Goal: Task Accomplishment & Management: Use online tool/utility

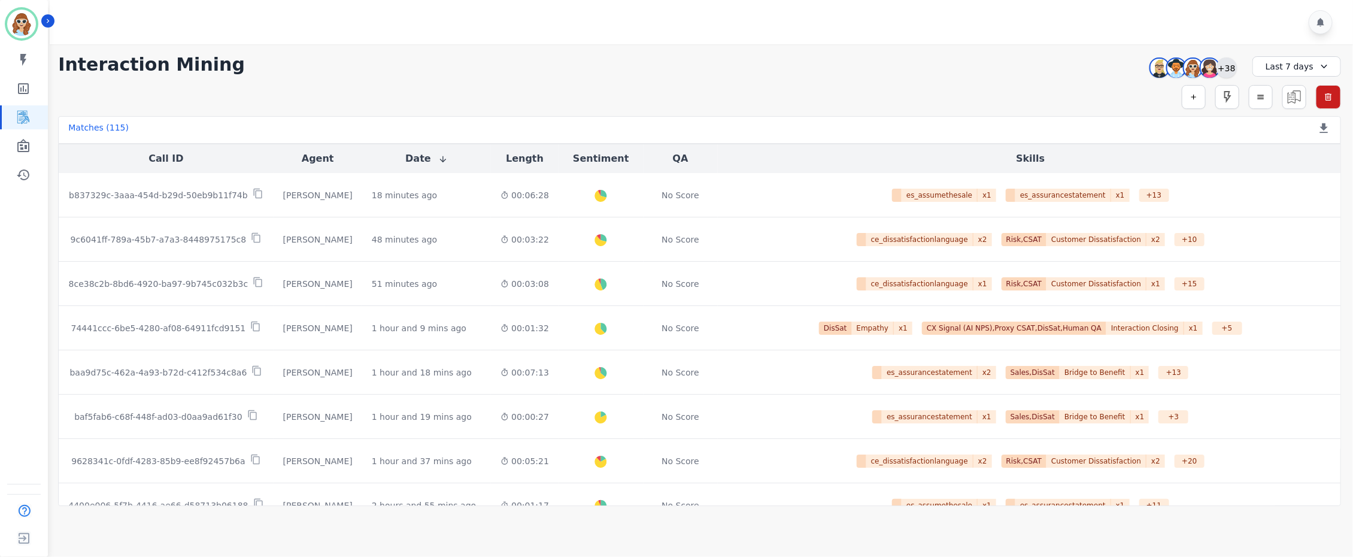
click at [1232, 67] on div "+38" at bounding box center [1227, 67] width 20 height 20
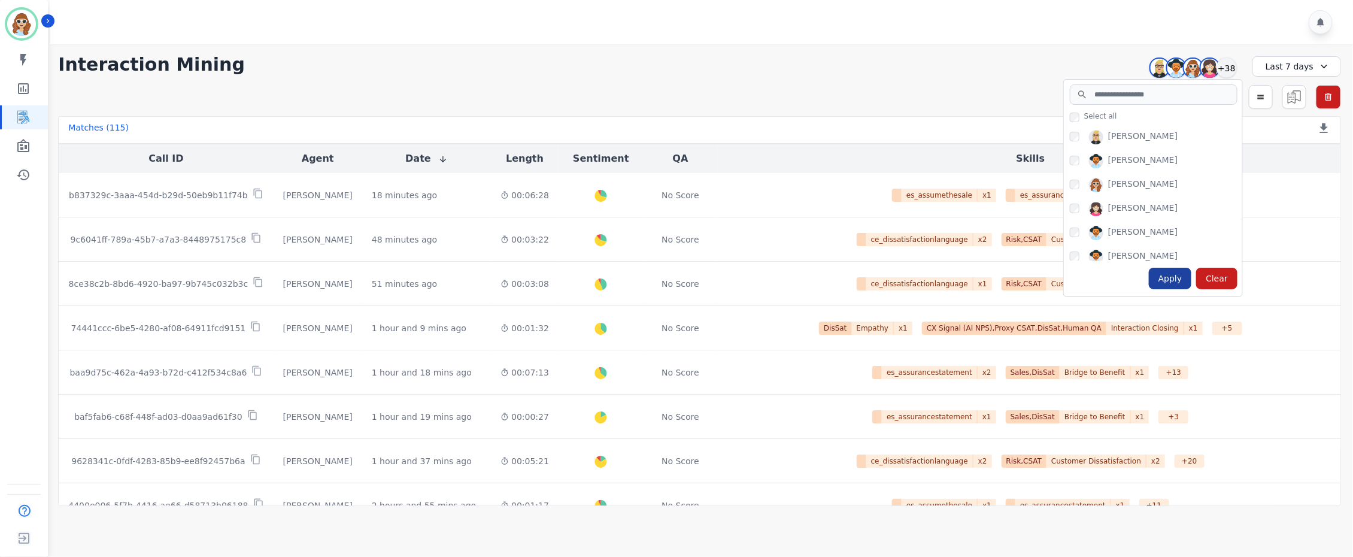
click at [1176, 278] on div "Apply" at bounding box center [1170, 279] width 43 height 22
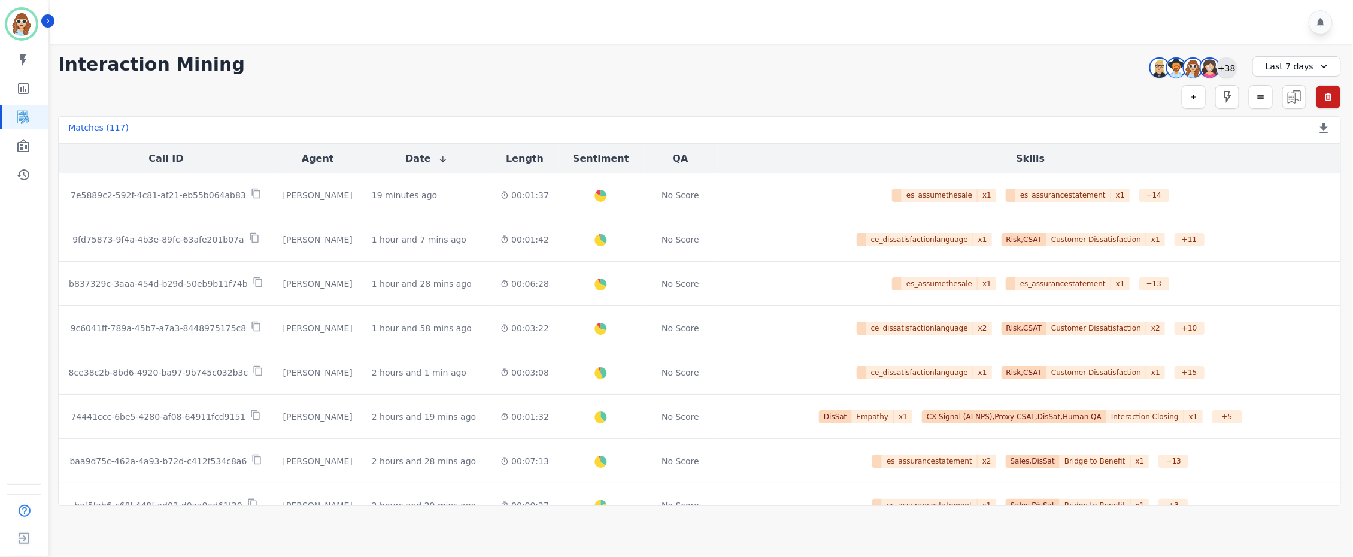
click at [1236, 65] on div "+38" at bounding box center [1227, 67] width 20 height 20
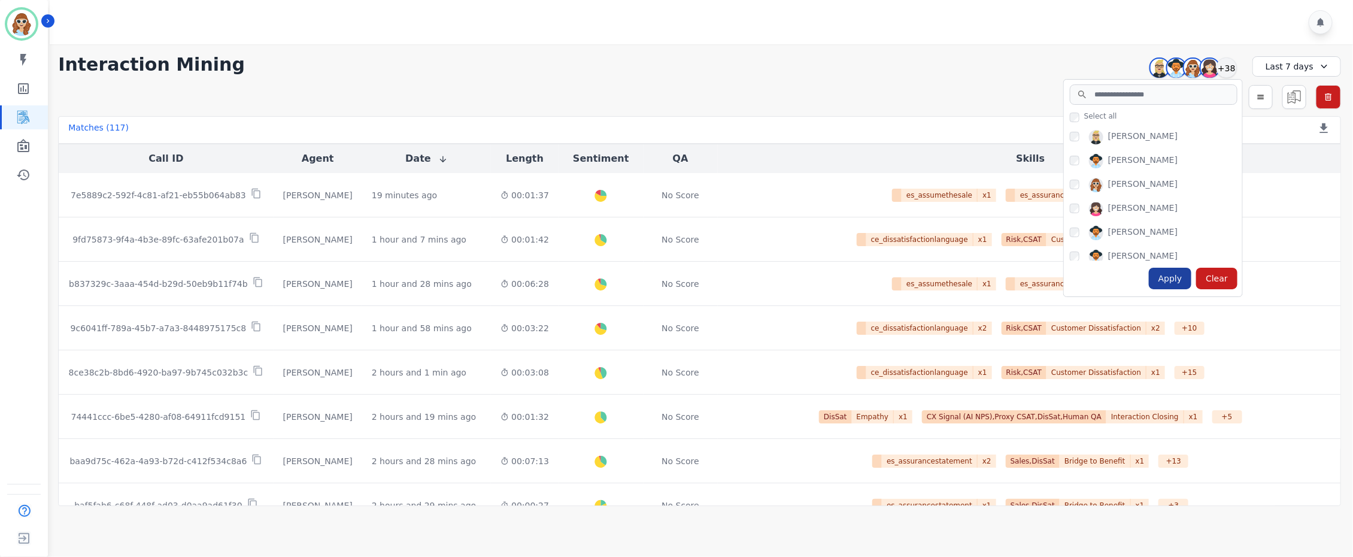
click at [1177, 282] on div "Apply" at bounding box center [1170, 279] width 43 height 22
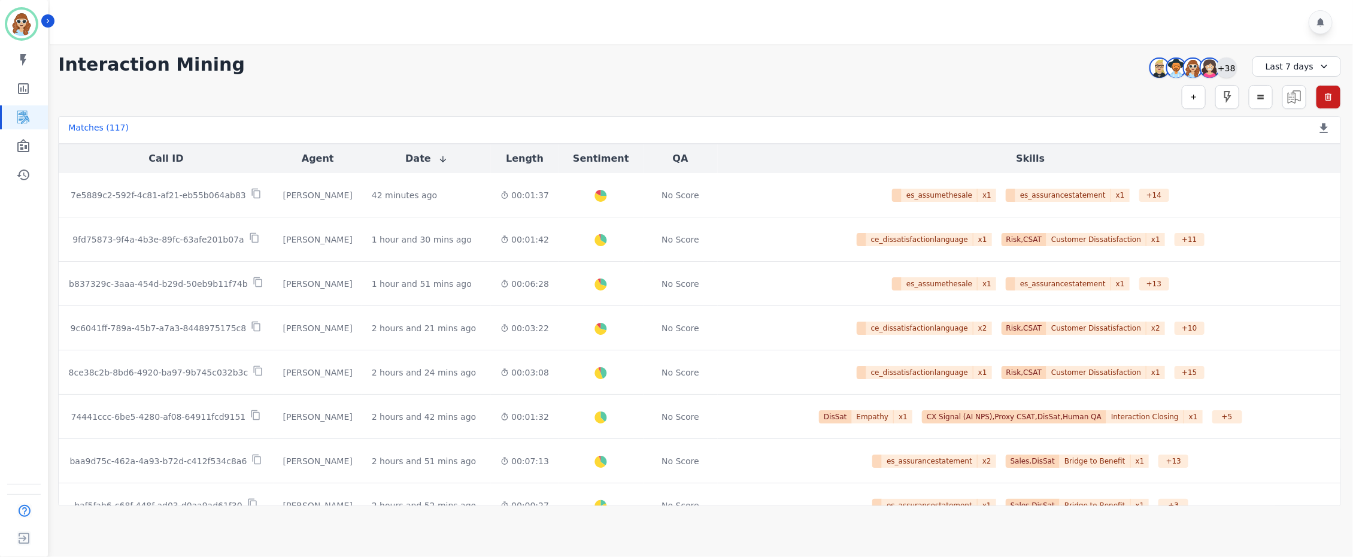
click at [1223, 65] on div "+38" at bounding box center [1227, 67] width 20 height 20
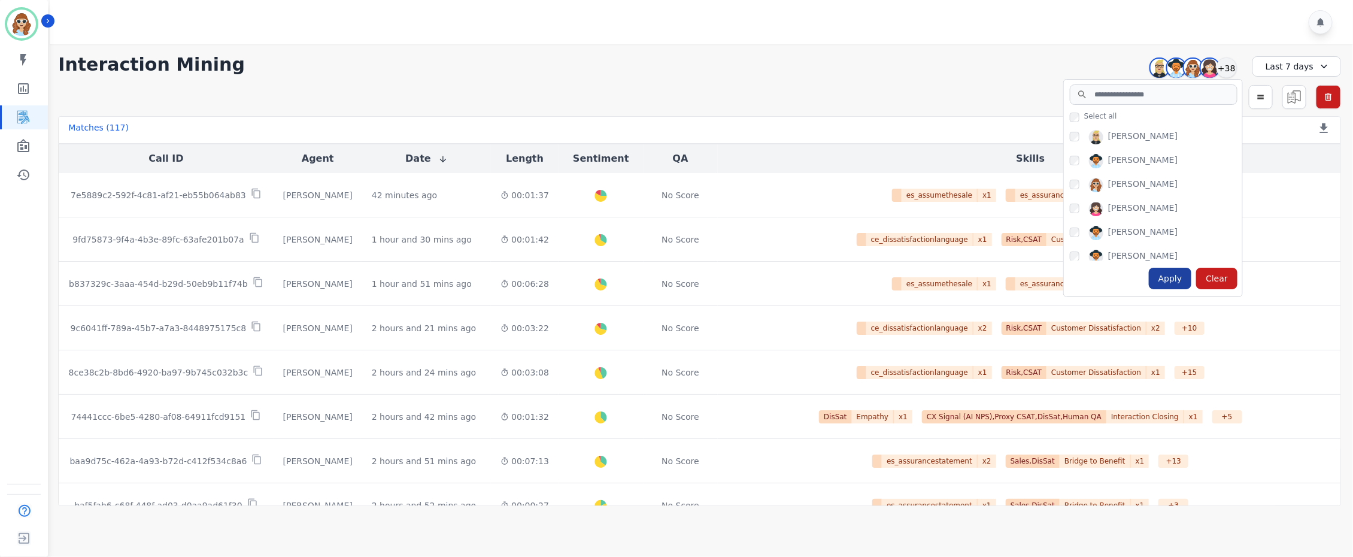
click at [1181, 286] on div "Apply" at bounding box center [1170, 279] width 43 height 22
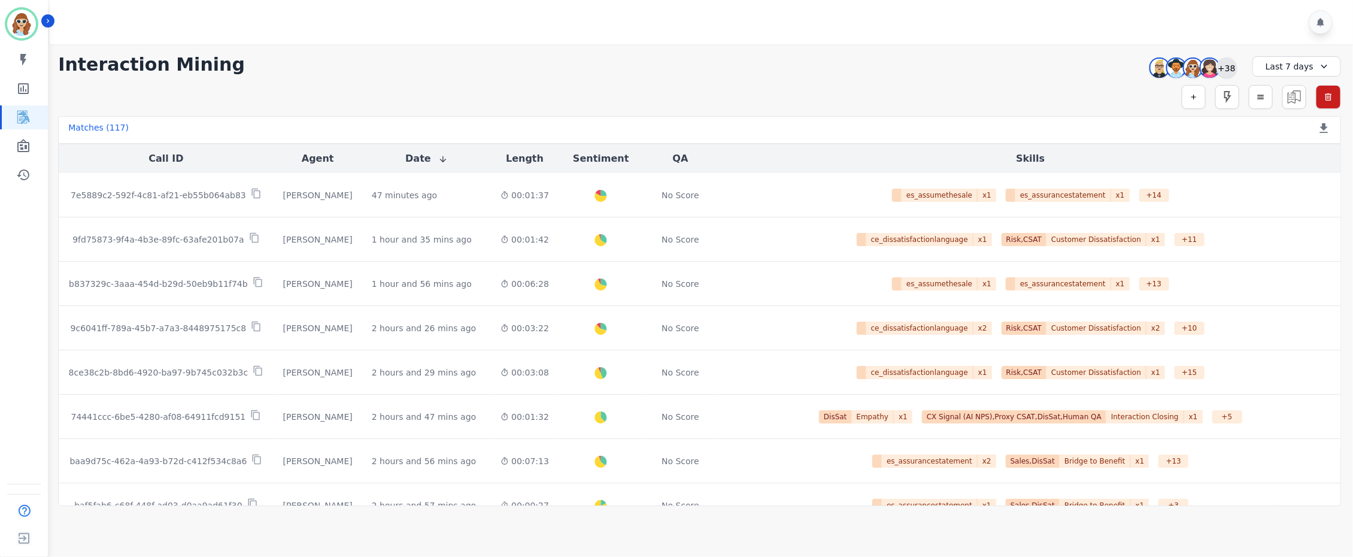
click at [1234, 68] on div "+38" at bounding box center [1227, 67] width 20 height 20
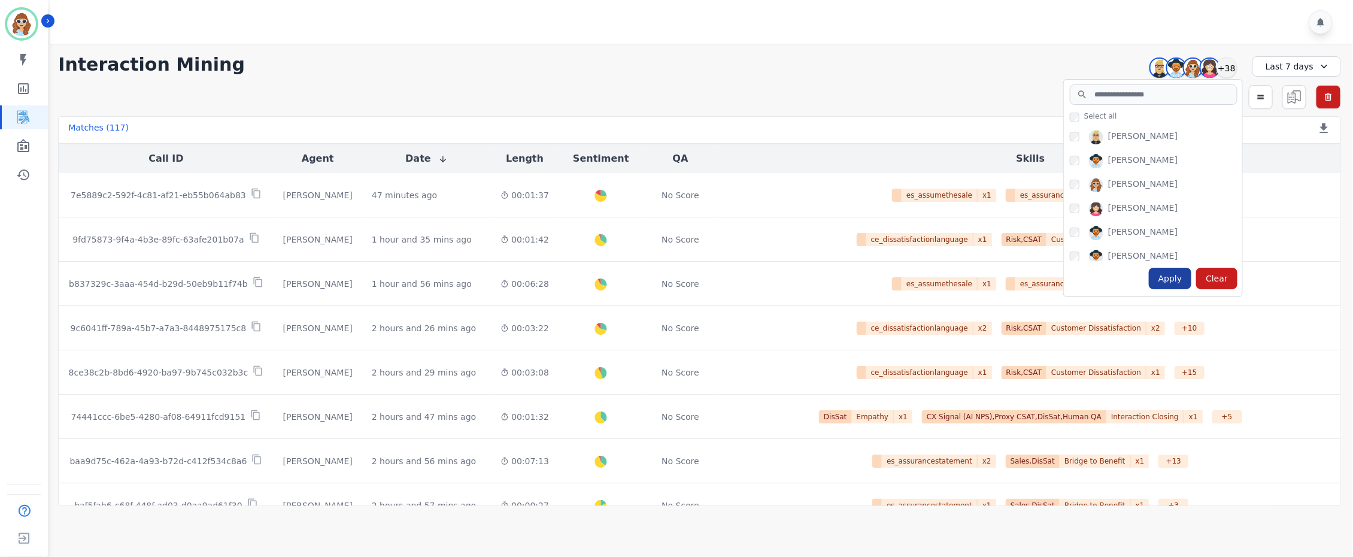
click at [1168, 286] on div "Apply" at bounding box center [1170, 279] width 43 height 22
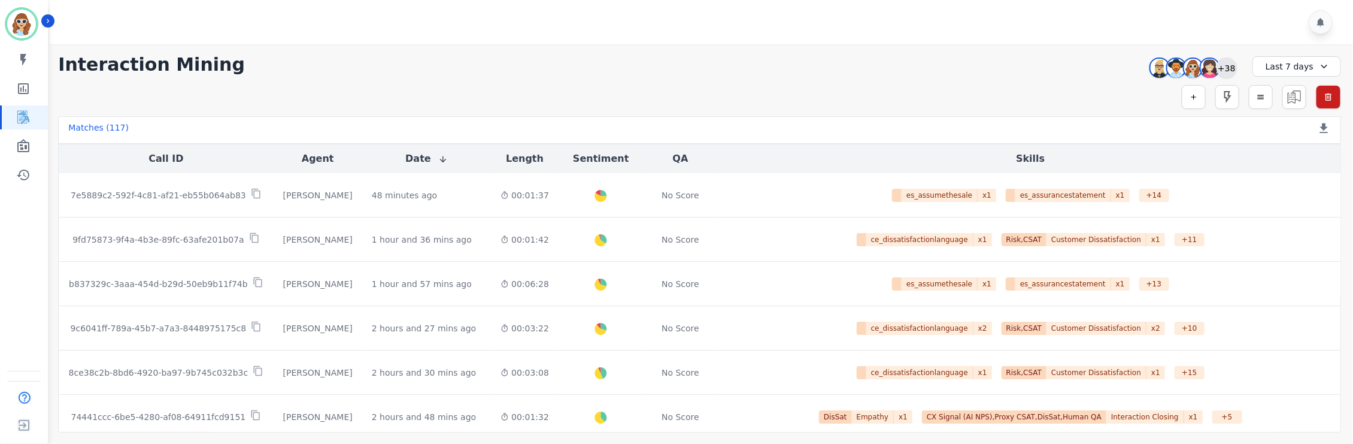
click at [1229, 67] on div "+38" at bounding box center [1227, 67] width 20 height 20
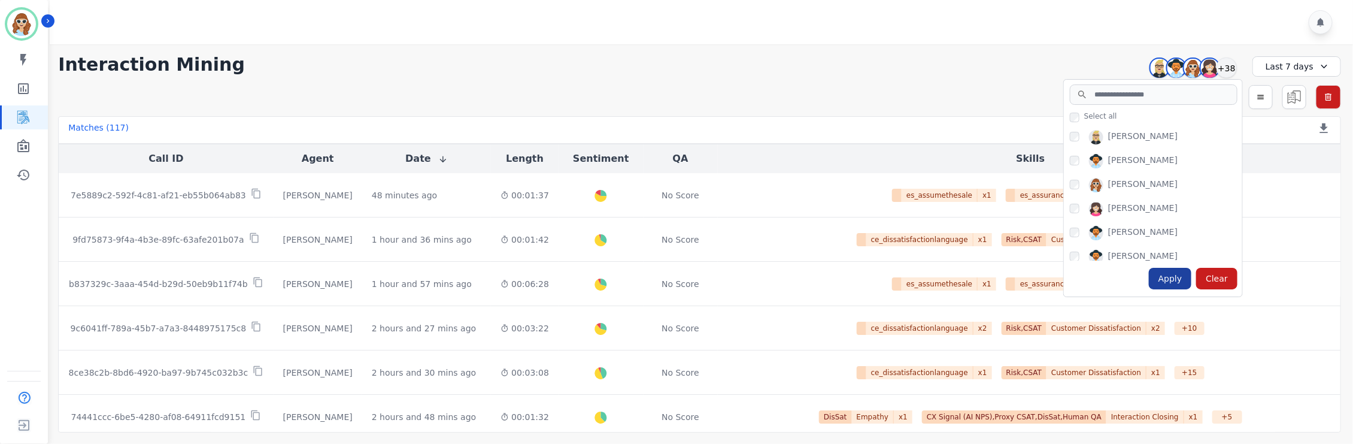
click at [1178, 284] on div "Apply" at bounding box center [1170, 279] width 43 height 22
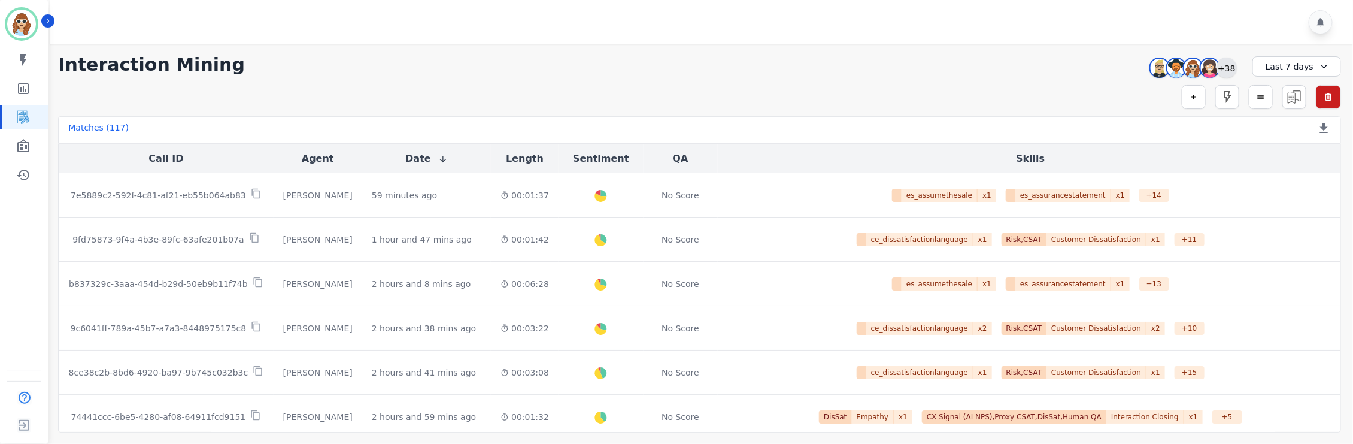
click at [1226, 68] on div "+38" at bounding box center [1227, 67] width 20 height 20
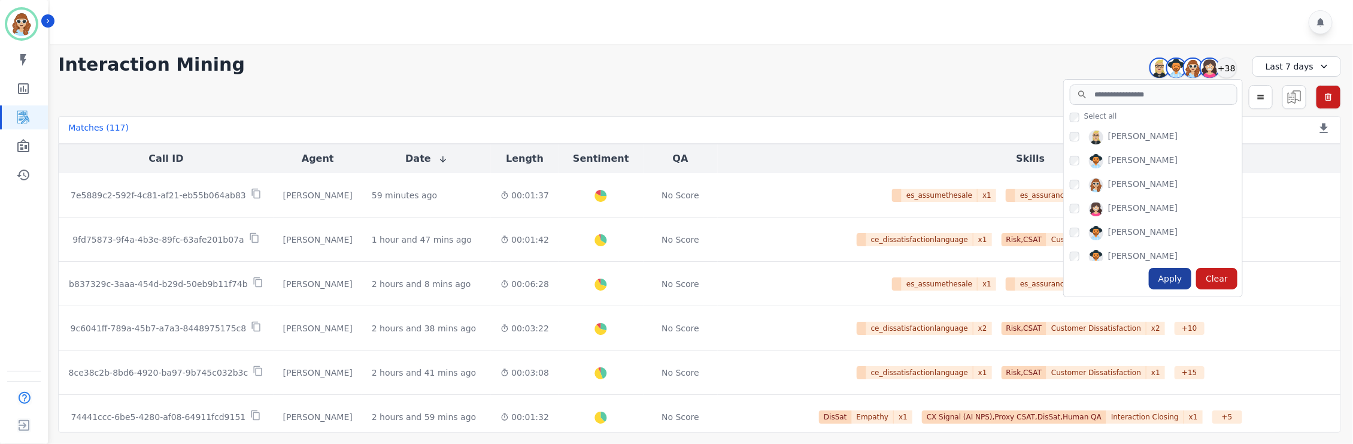
click at [1173, 280] on div "Apply" at bounding box center [1170, 279] width 43 height 22
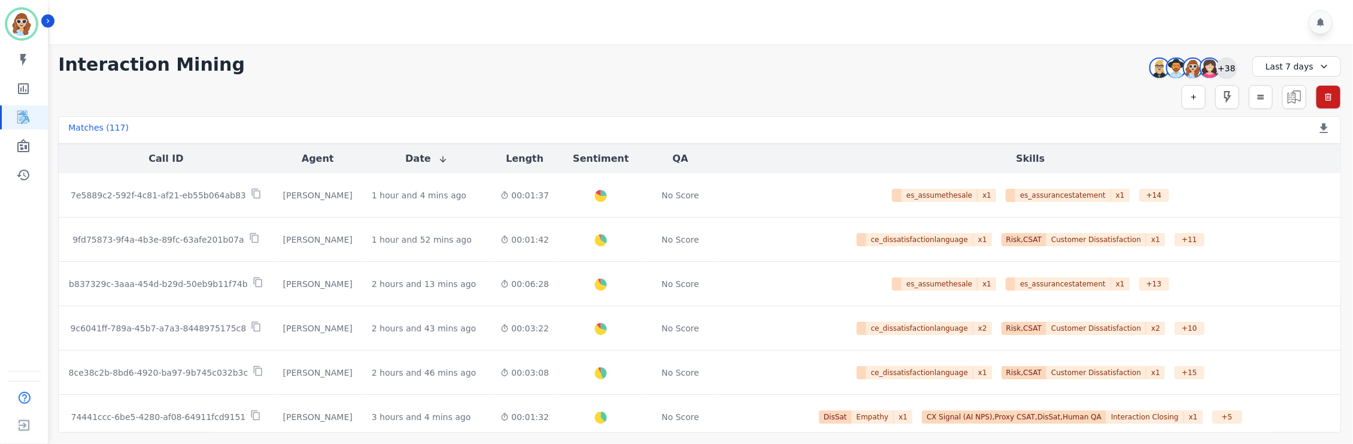
click at [1226, 65] on div "+38" at bounding box center [1227, 67] width 20 height 20
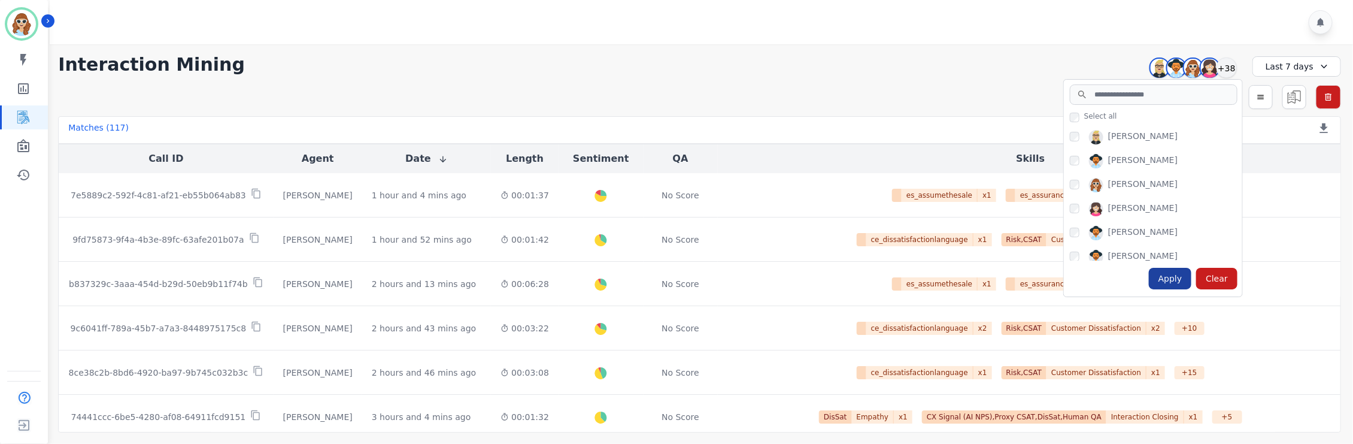
click at [1175, 283] on div "Apply" at bounding box center [1170, 279] width 43 height 22
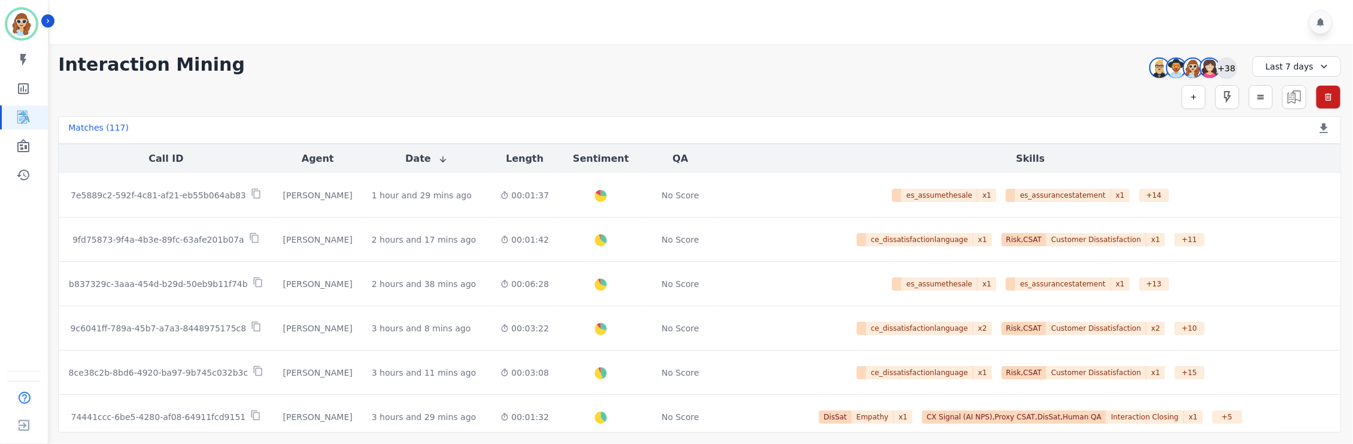
click at [1230, 67] on div "+38" at bounding box center [1227, 67] width 20 height 20
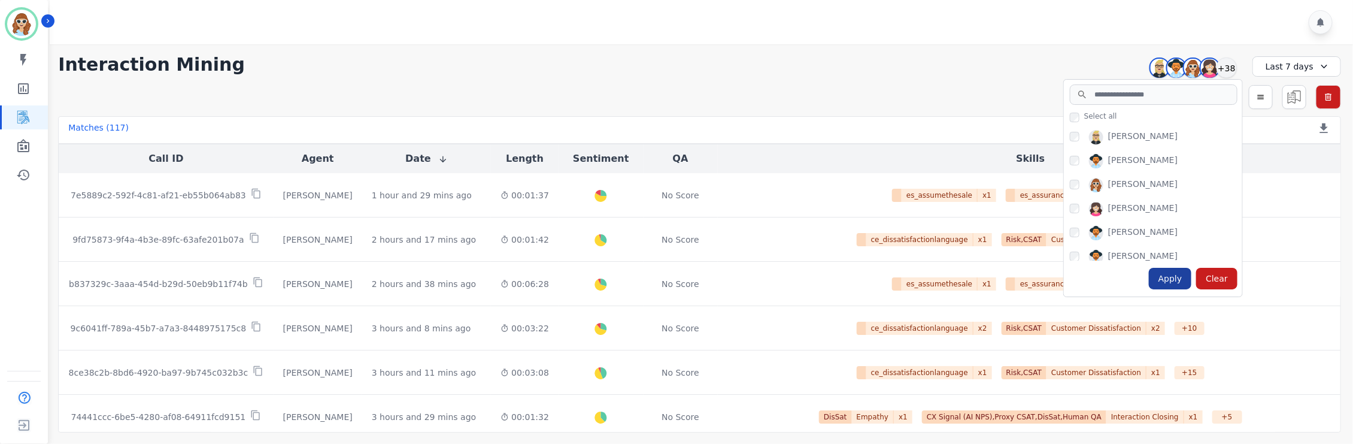
click at [1177, 277] on div "Apply" at bounding box center [1170, 279] width 43 height 22
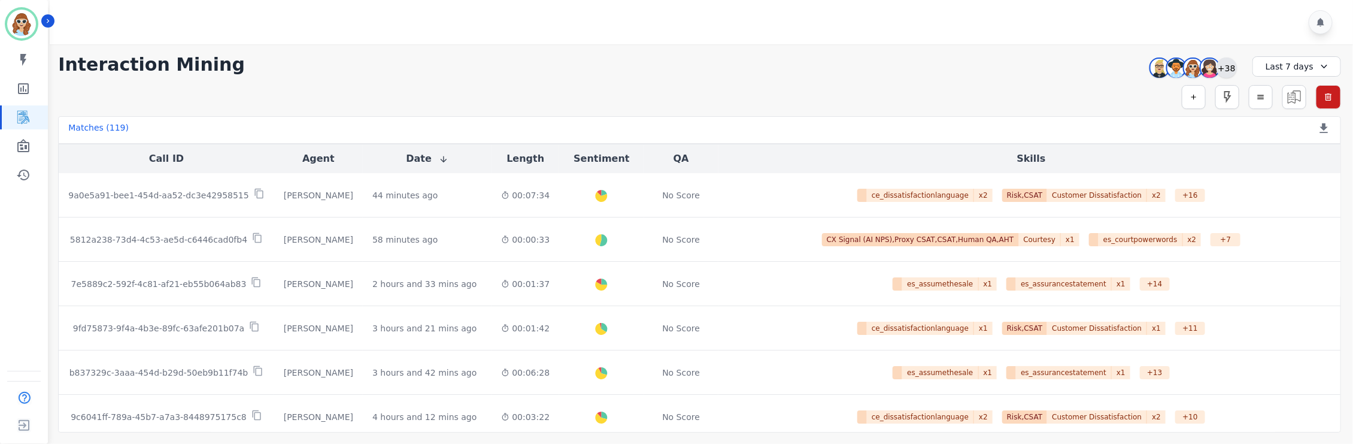
click at [1224, 72] on div "+38" at bounding box center [1227, 67] width 20 height 20
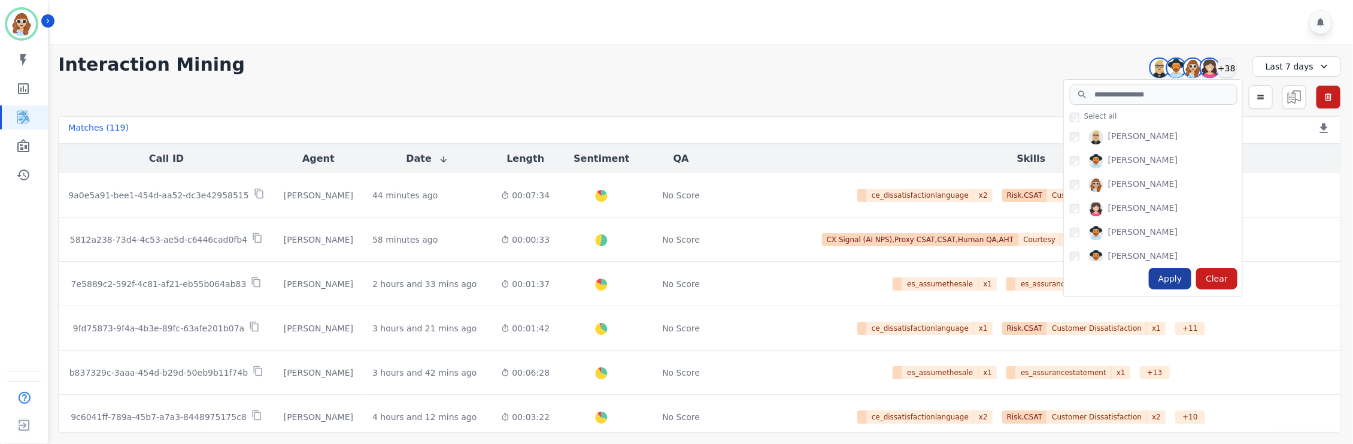
click at [1175, 277] on div "Apply" at bounding box center [1170, 279] width 43 height 22
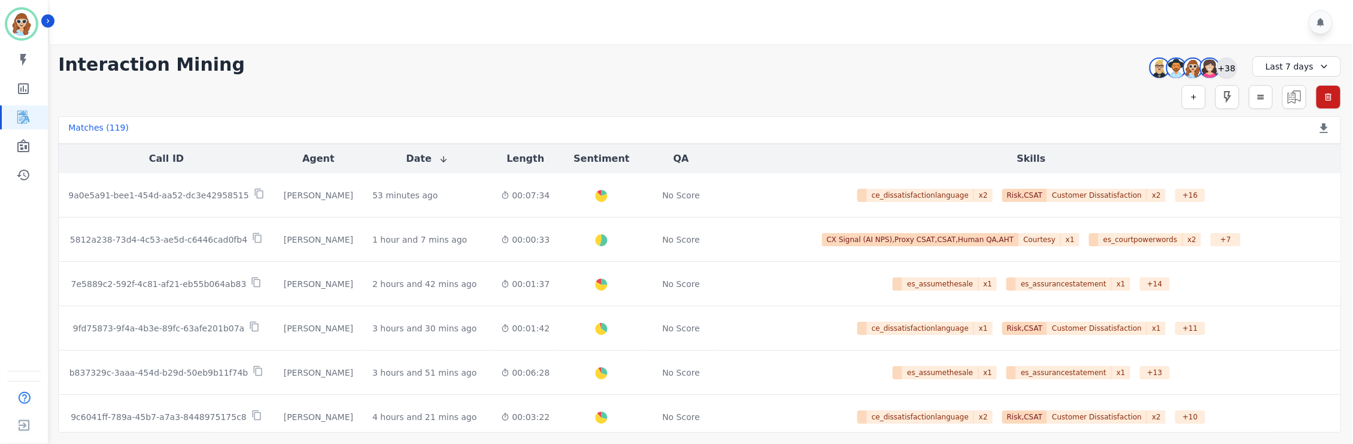
click at [1232, 66] on div "+38" at bounding box center [1227, 67] width 20 height 20
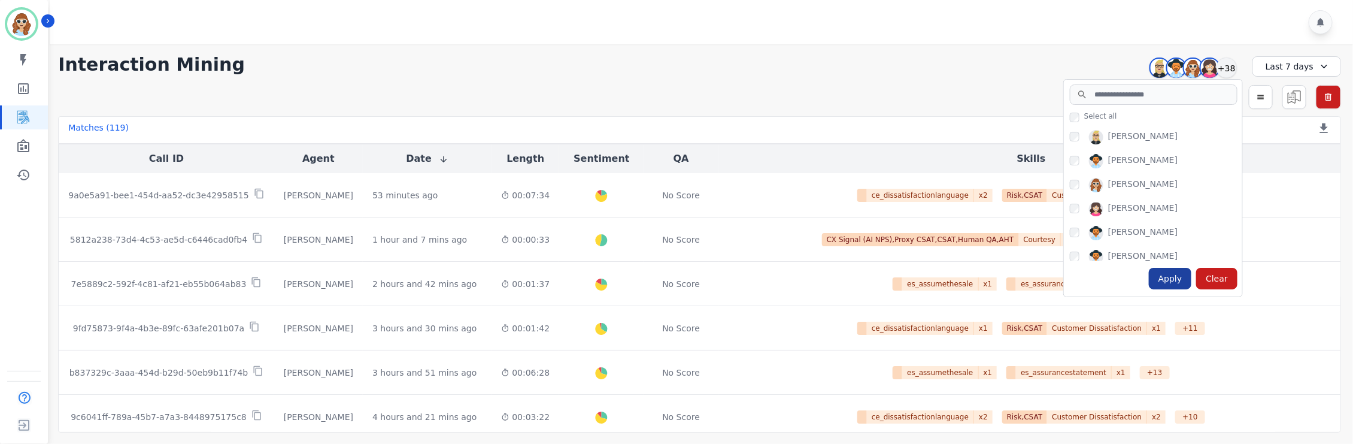
click at [1164, 278] on div "Apply" at bounding box center [1170, 279] width 43 height 22
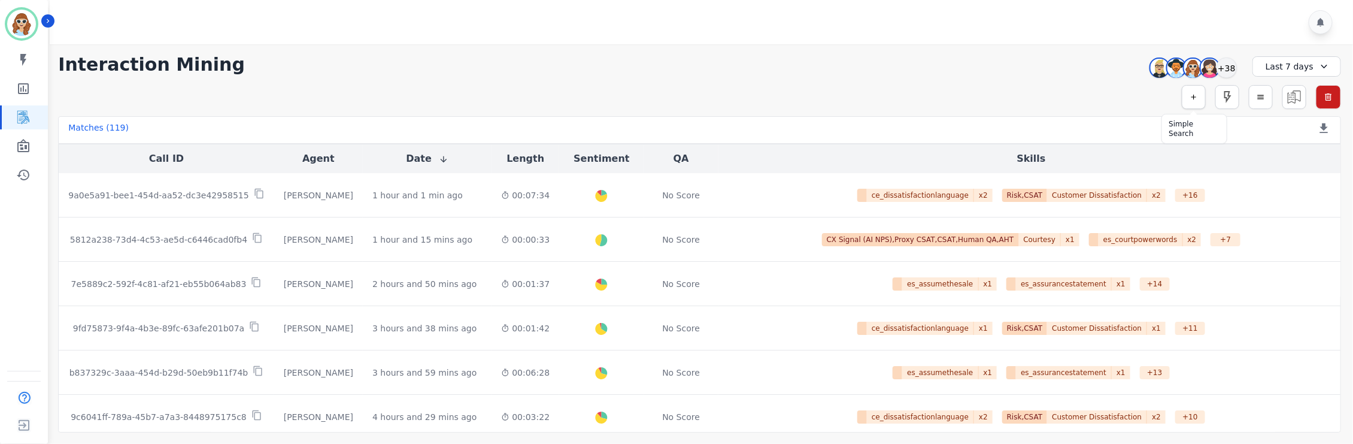
click at [1191, 97] on icon "button" at bounding box center [1193, 97] width 5 height 5
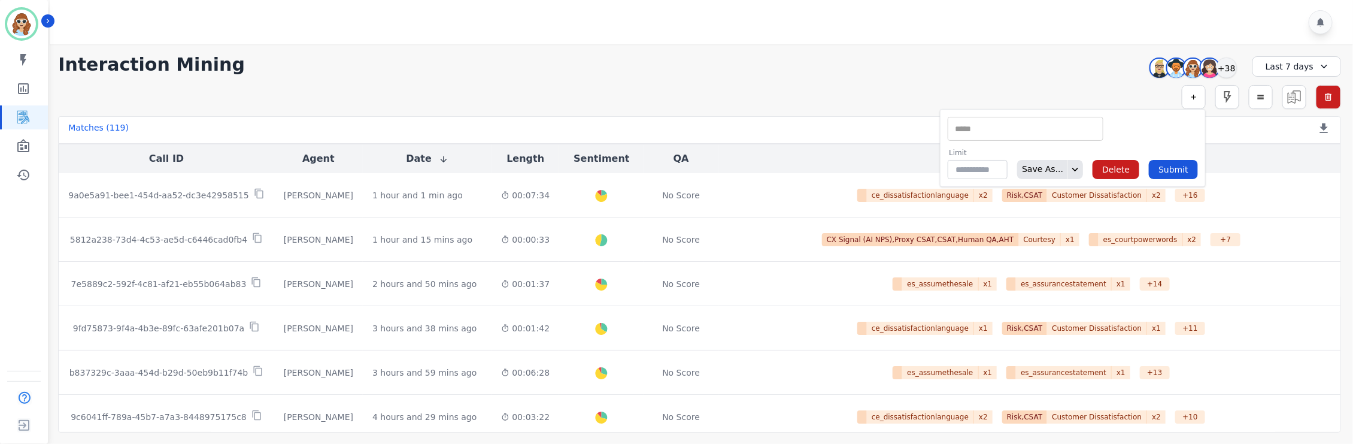
click at [1037, 128] on input "selected options" at bounding box center [1026, 129] width 150 height 13
type input "**"
click at [1032, 150] on li "Interaction ID" at bounding box center [1025, 148] width 154 height 17
type input "**********"
click at [1111, 128] on input "selected options" at bounding box center [1153, 129] width 84 height 13
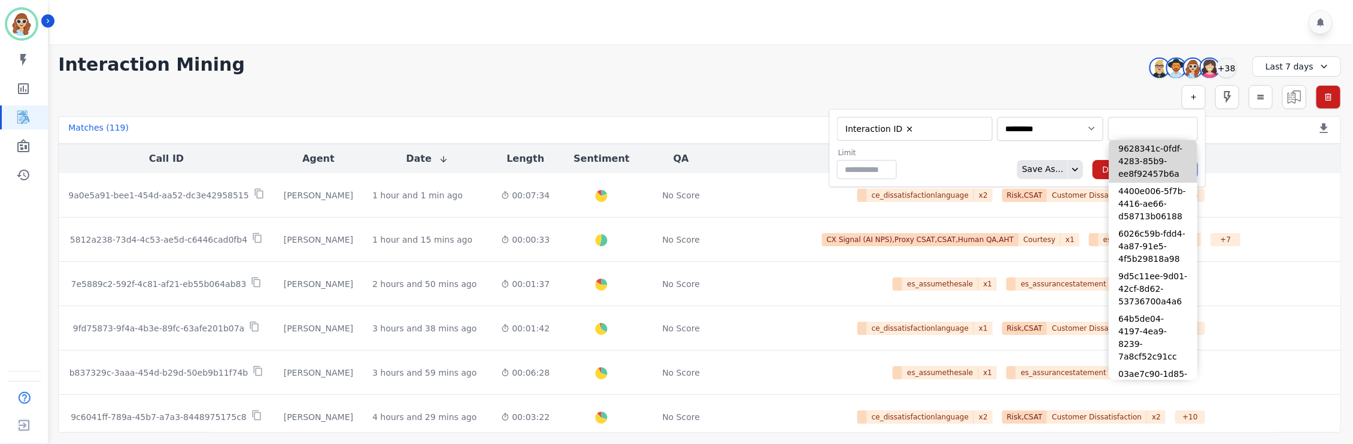
paste input "**********"
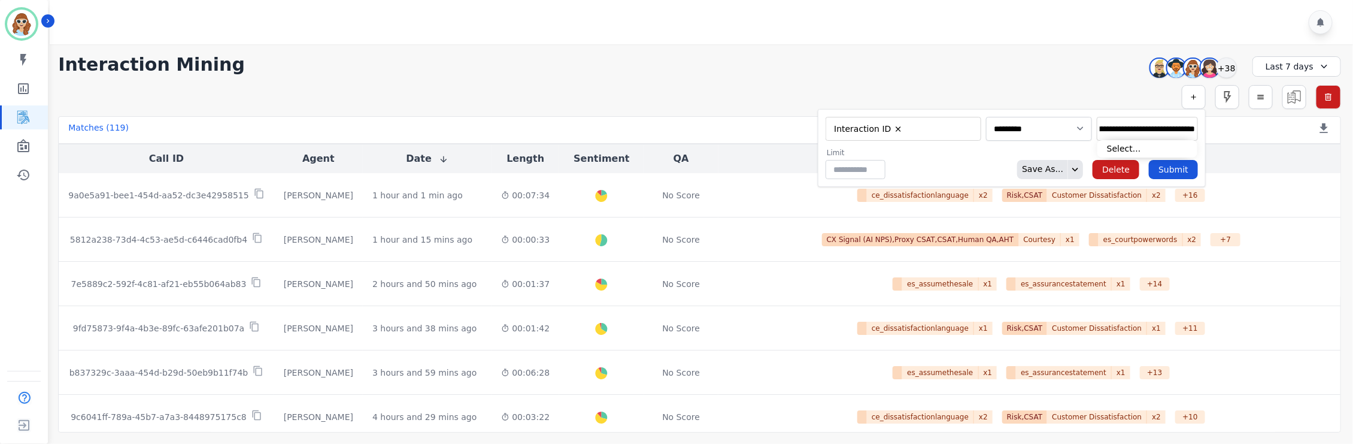
type input "**********"
click at [1126, 134] on input "selected options" at bounding box center [1147, 129] width 95 height 13
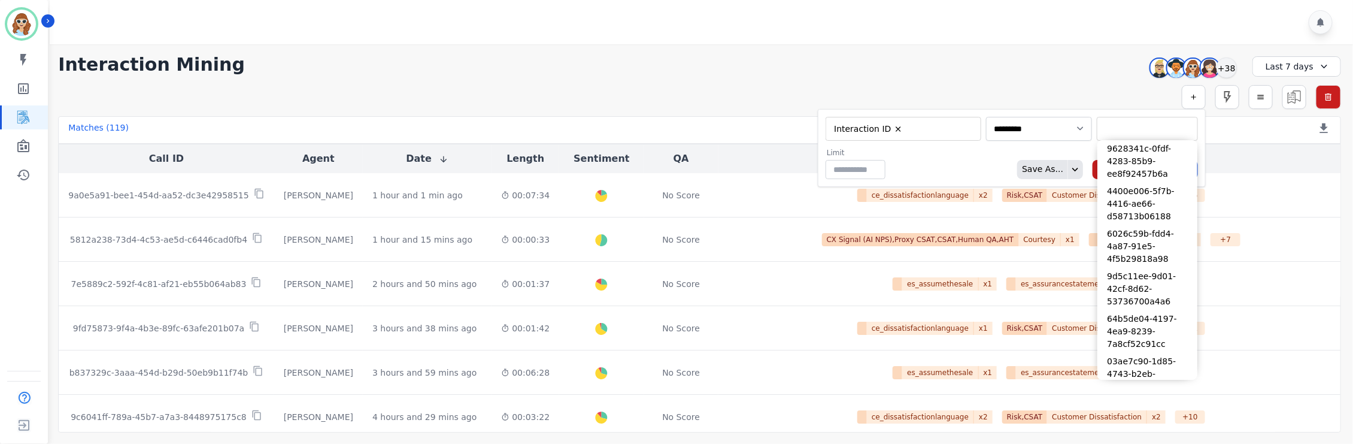
paste input "**********"
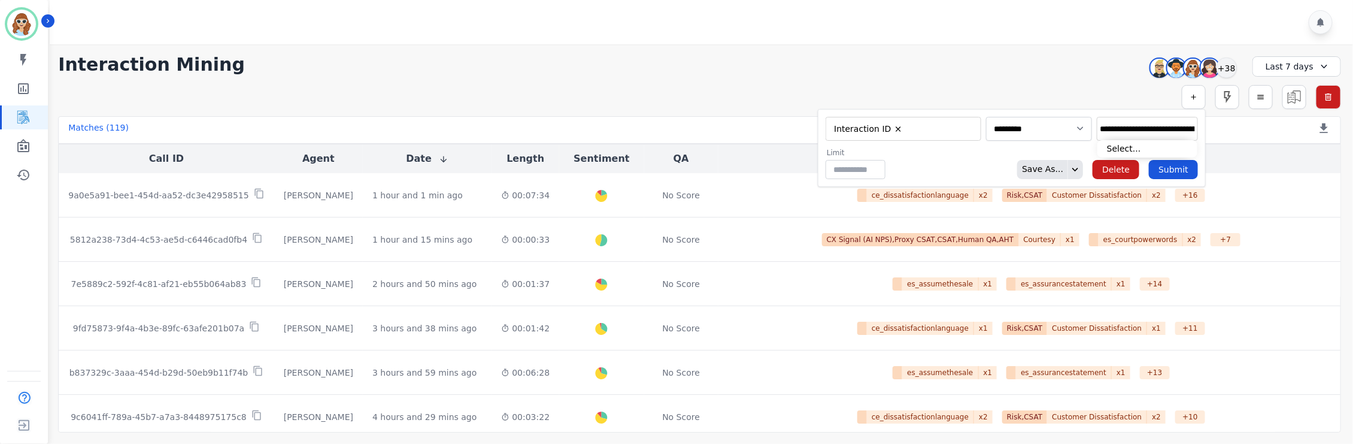
scroll to position [0, 53]
type input "**********"
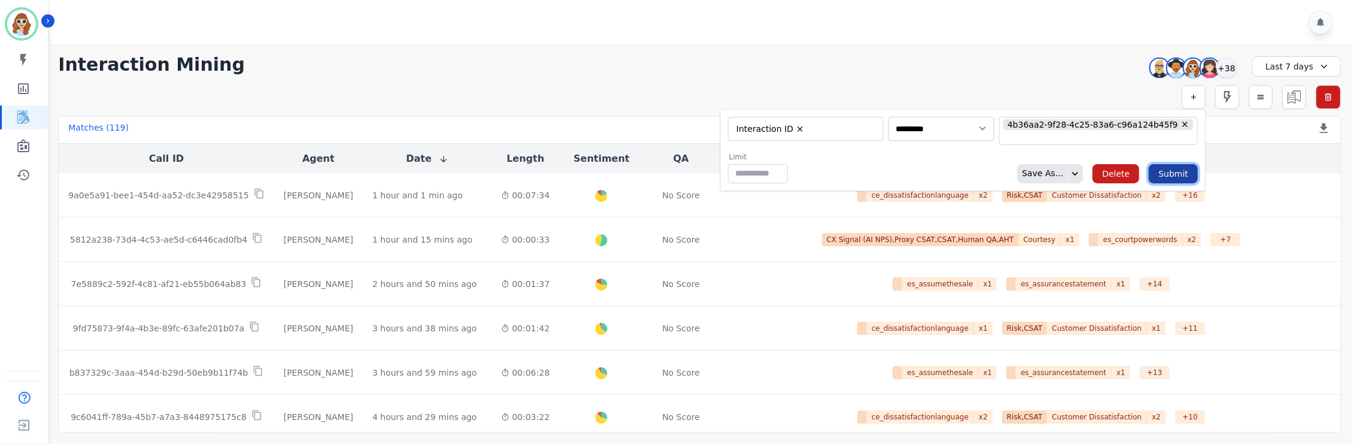
click at [1184, 177] on button "Submit" at bounding box center [1173, 173] width 49 height 19
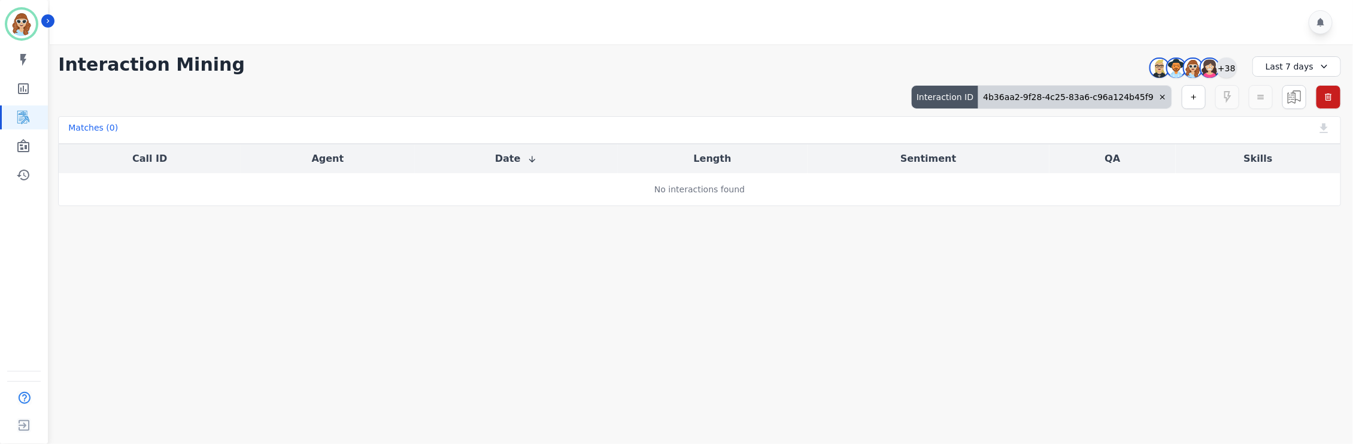
click at [1224, 62] on div "+38" at bounding box center [1227, 67] width 20 height 20
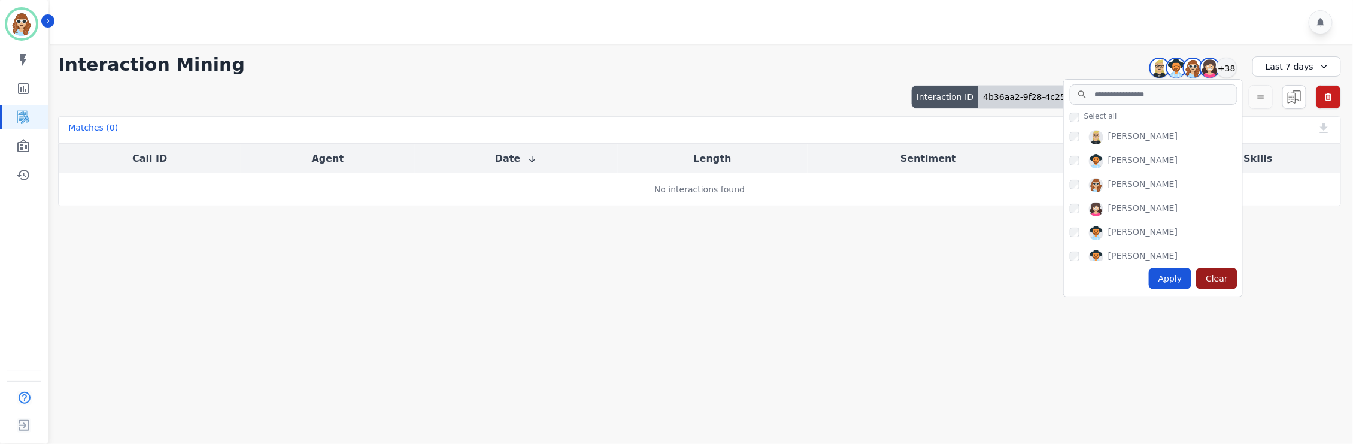
click at [1227, 277] on div "Clear" at bounding box center [1216, 279] width 41 height 22
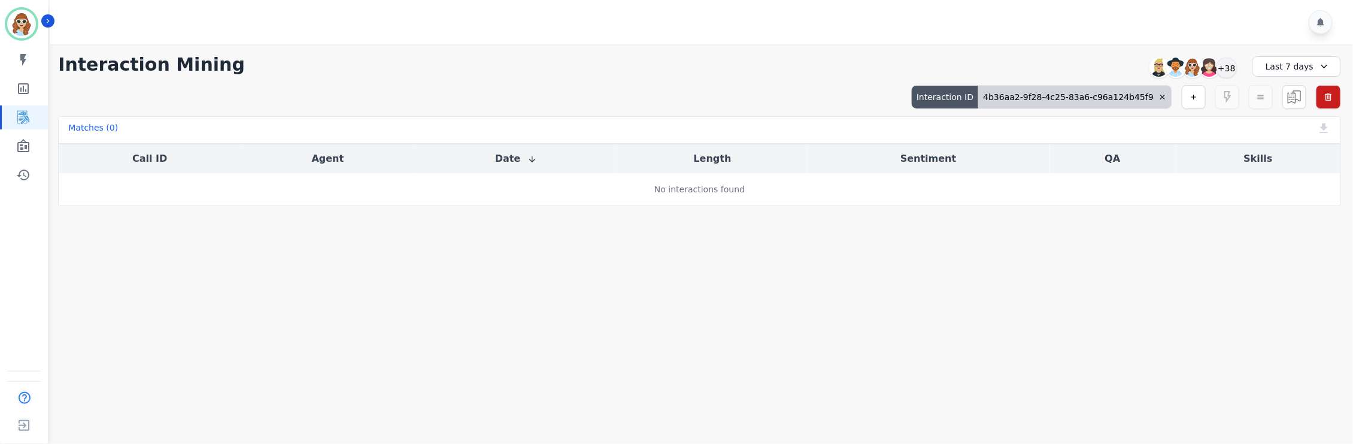
click at [1336, 65] on div "Last 7 days" at bounding box center [1296, 66] width 89 height 20
click at [1305, 163] on li "Last 30 days" at bounding box center [1305, 166] width 60 height 12
click at [22, 120] on icon "Sidebar" at bounding box center [23, 117] width 14 height 14
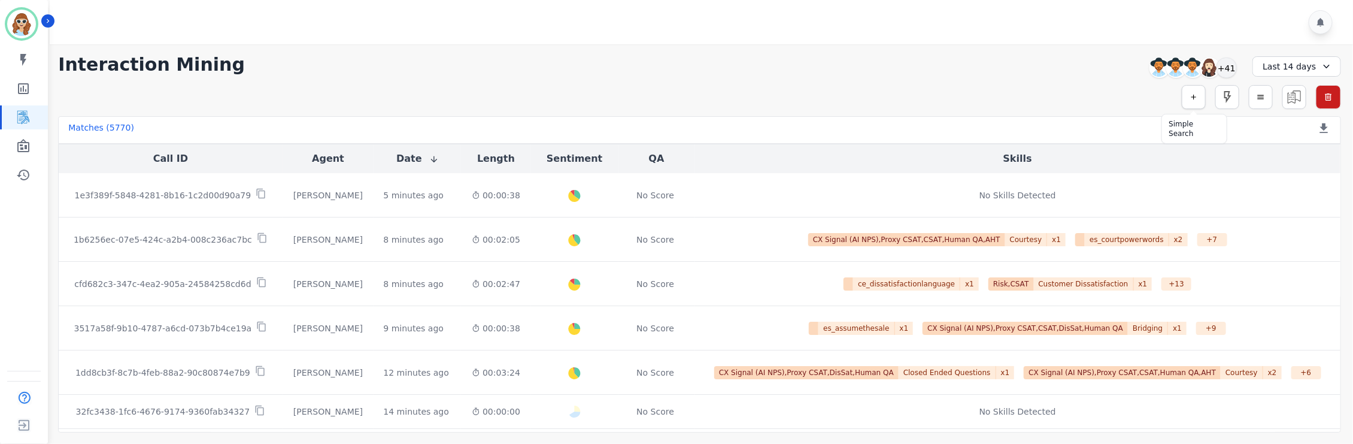
click at [1190, 95] on icon "button" at bounding box center [1194, 97] width 8 height 8
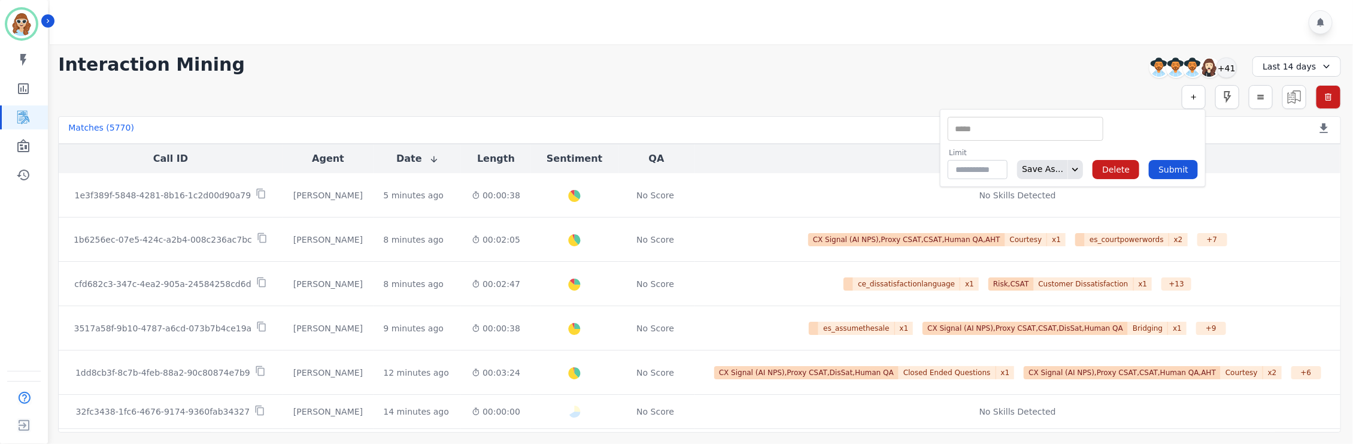
click at [1056, 129] on input "selected options" at bounding box center [1026, 129] width 150 height 13
type input "**"
click at [1019, 151] on li "Interaction ID" at bounding box center [1025, 148] width 154 height 17
type input "**********"
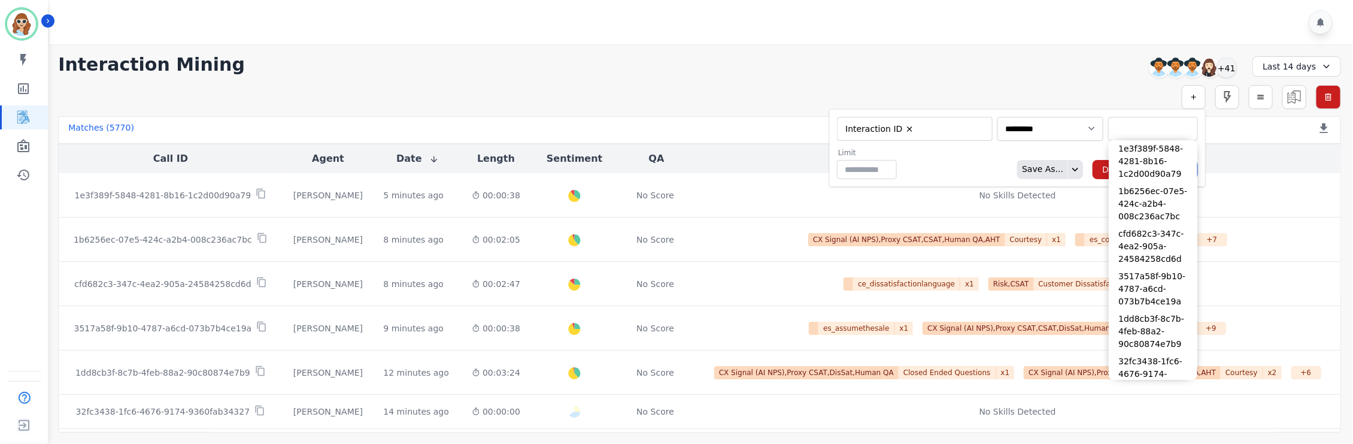
click at [1139, 126] on input "selected options" at bounding box center [1153, 129] width 84 height 13
paste input "**********"
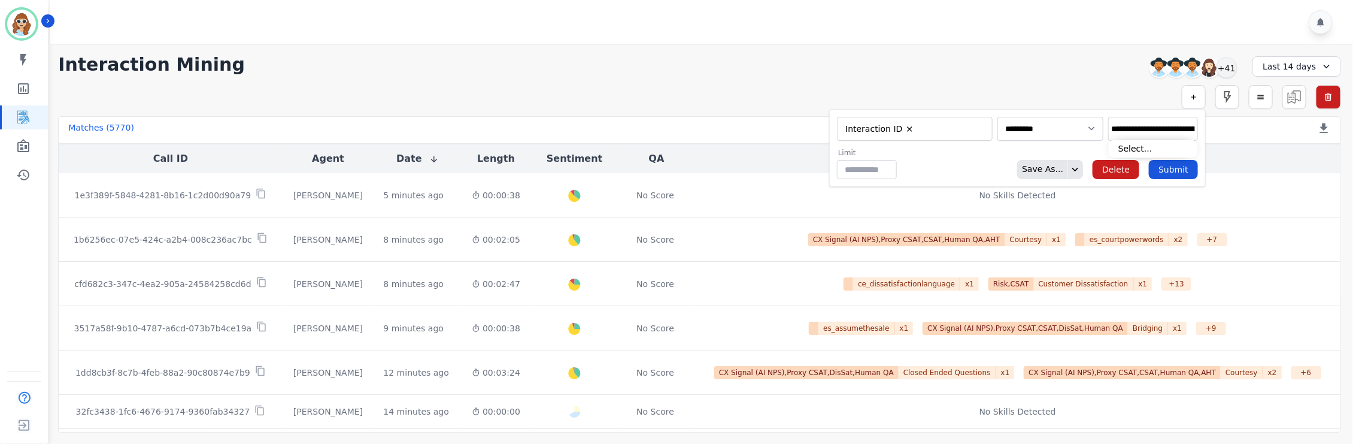
scroll to position [0, 53]
type input "**********"
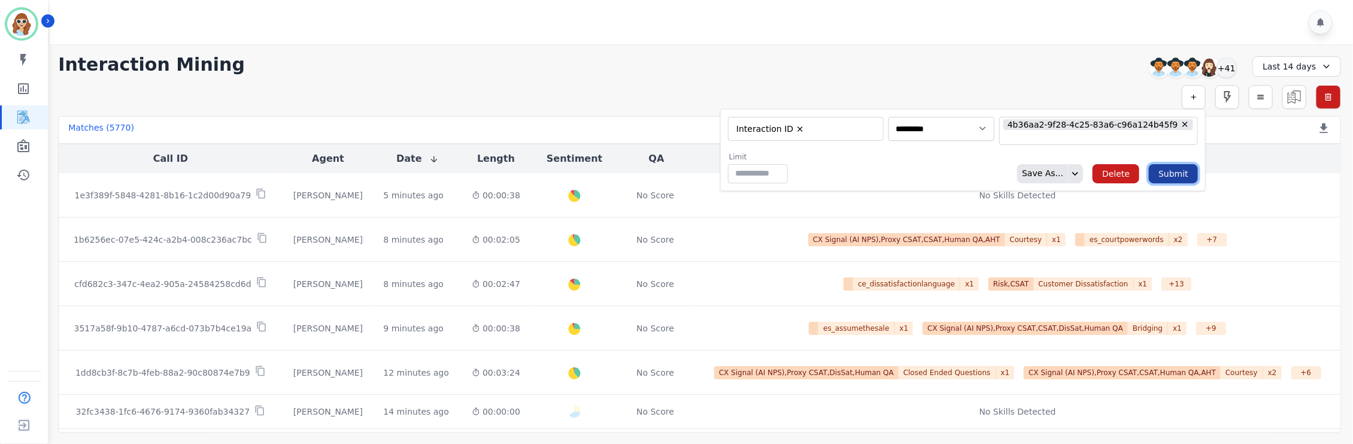
click at [1168, 180] on button "Submit" at bounding box center [1173, 173] width 49 height 19
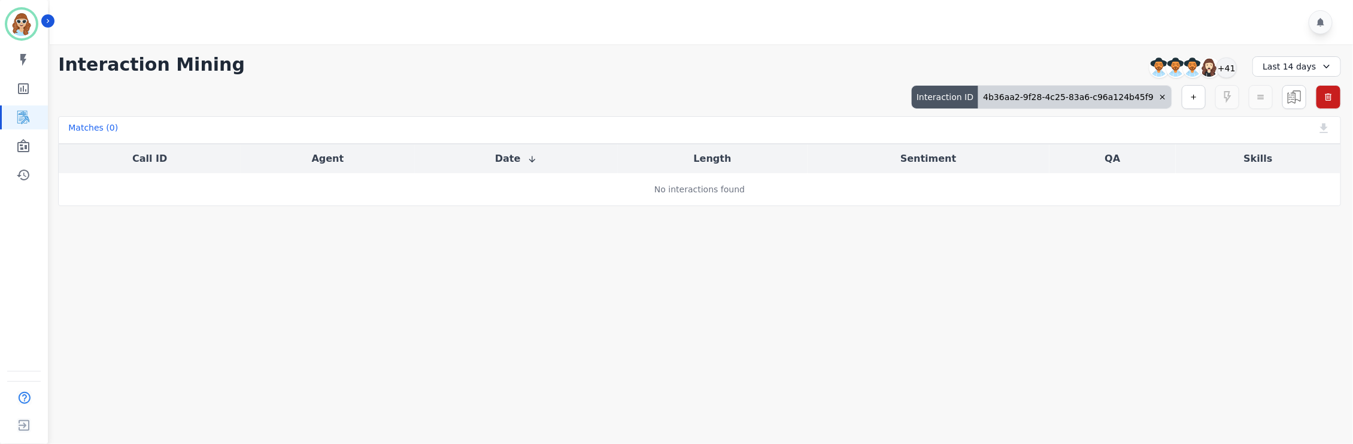
click at [1317, 66] on div "Last 14 days" at bounding box center [1296, 66] width 89 height 20
click at [1315, 171] on li "Last 30 days" at bounding box center [1305, 166] width 60 height 12
click at [1101, 97] on div "4b36aa2-9f28-4c25-83a6-c96a124b45f9" at bounding box center [1074, 97] width 193 height 23
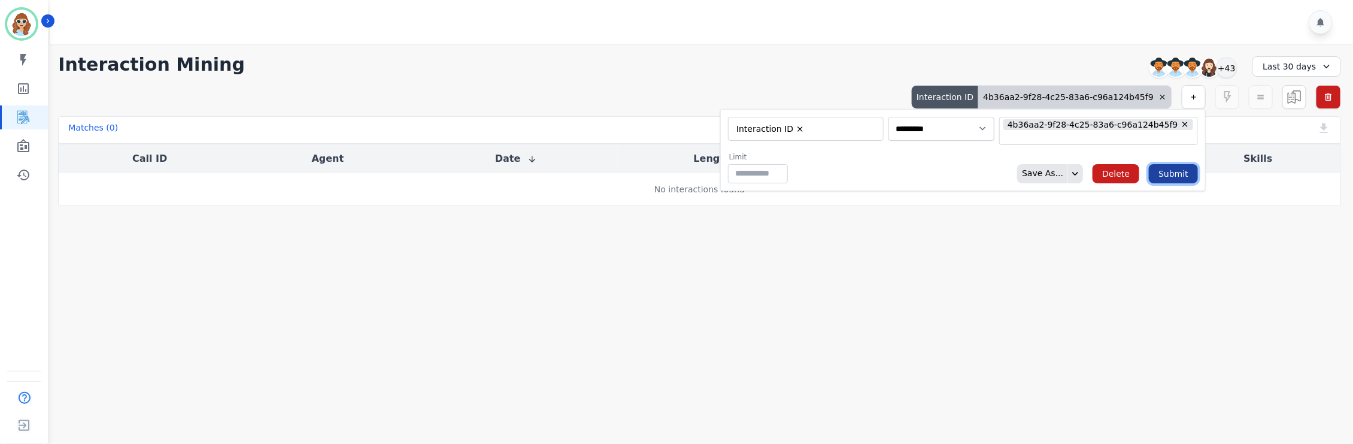
click at [1184, 176] on button "Submit" at bounding box center [1173, 173] width 49 height 19
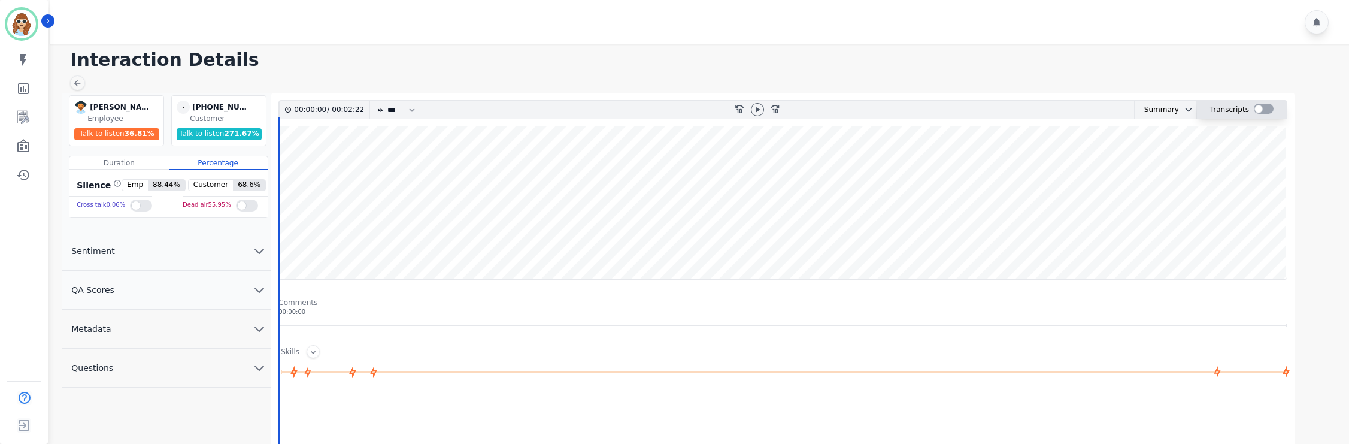
click at [1258, 107] on div at bounding box center [1264, 109] width 20 height 10
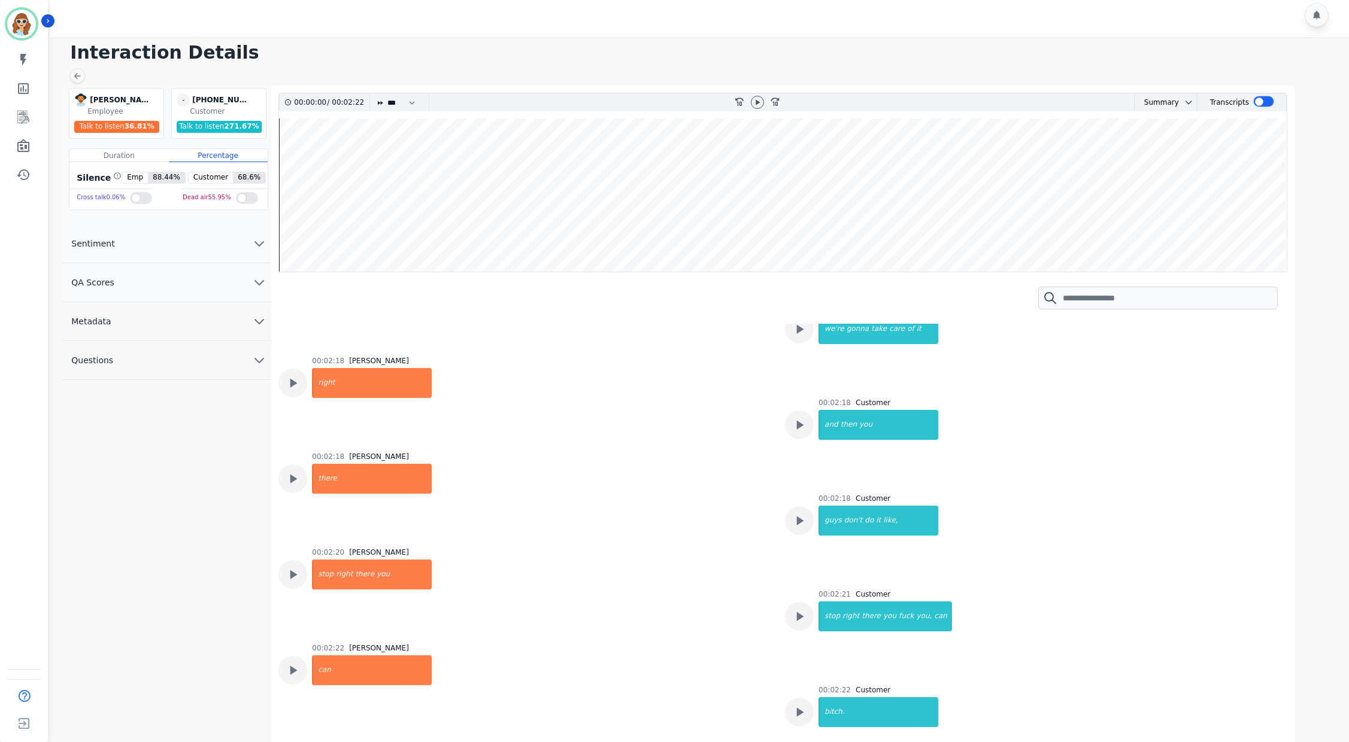
scroll to position [9, 0]
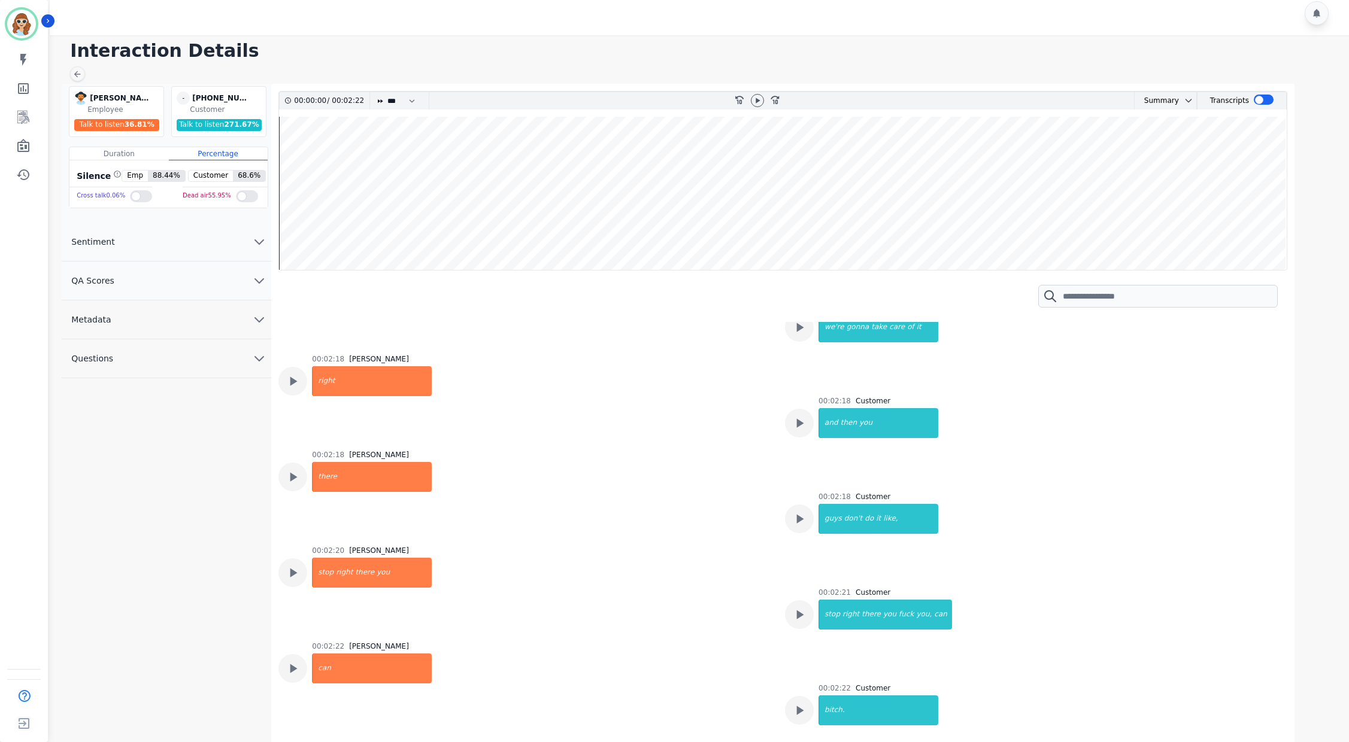
click at [1044, 25] on div at bounding box center [701, 13] width 1303 height 44
click at [263, 319] on icon "chevron down" at bounding box center [259, 320] width 8 height 4
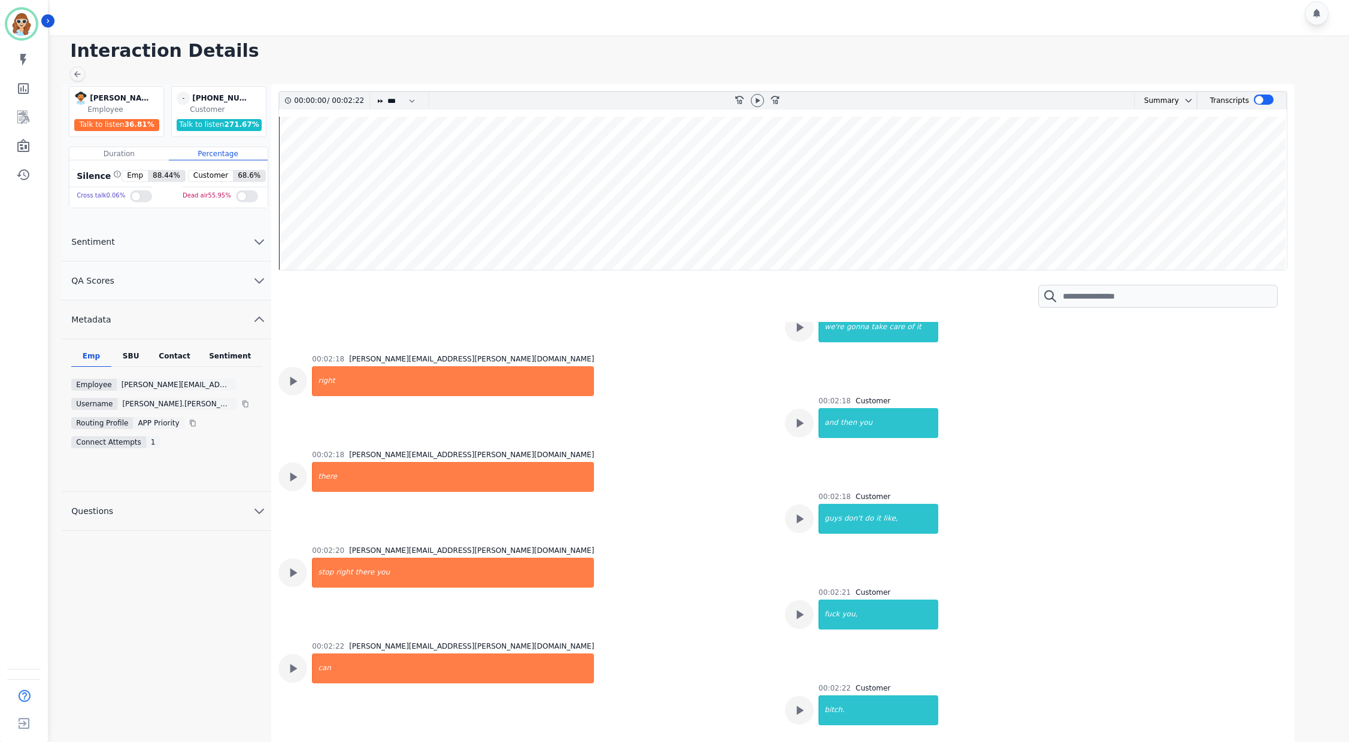
click at [128, 354] on div "SBU" at bounding box center [131, 359] width 40 height 16
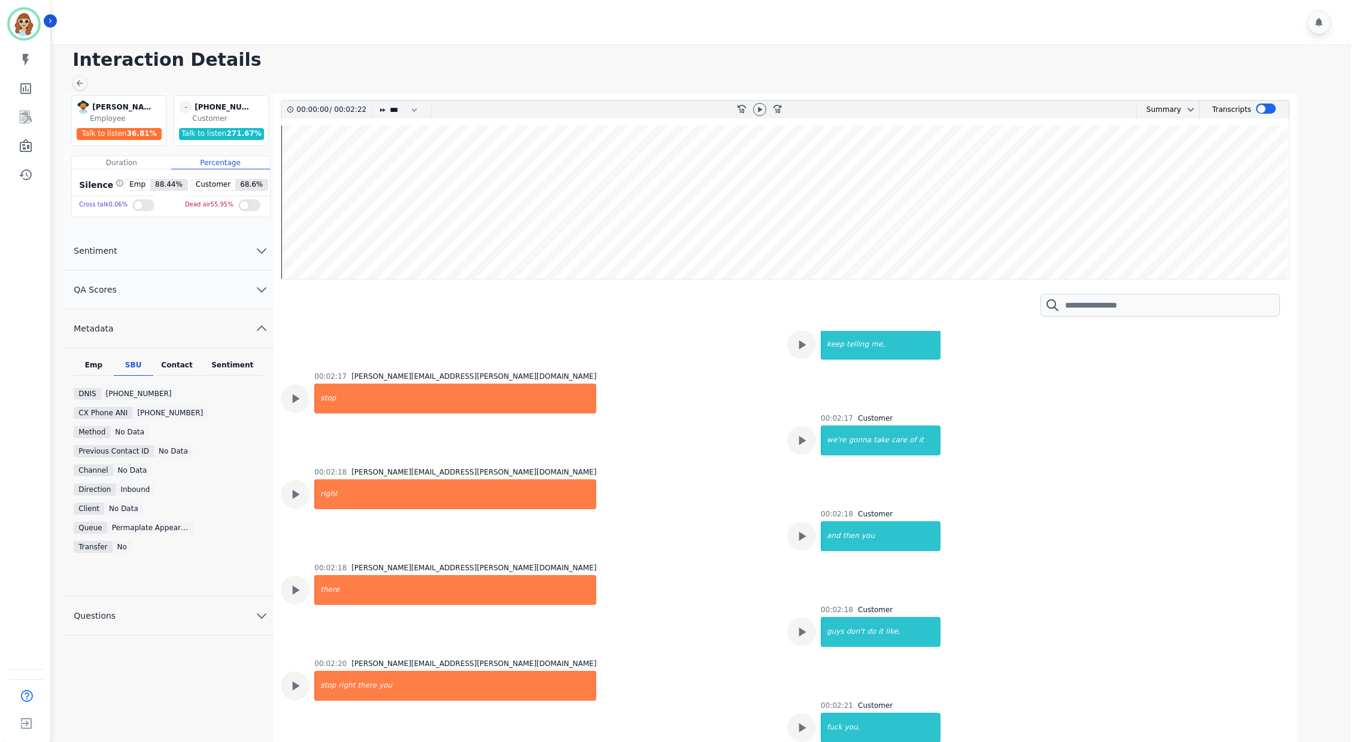
scroll to position [1405, 0]
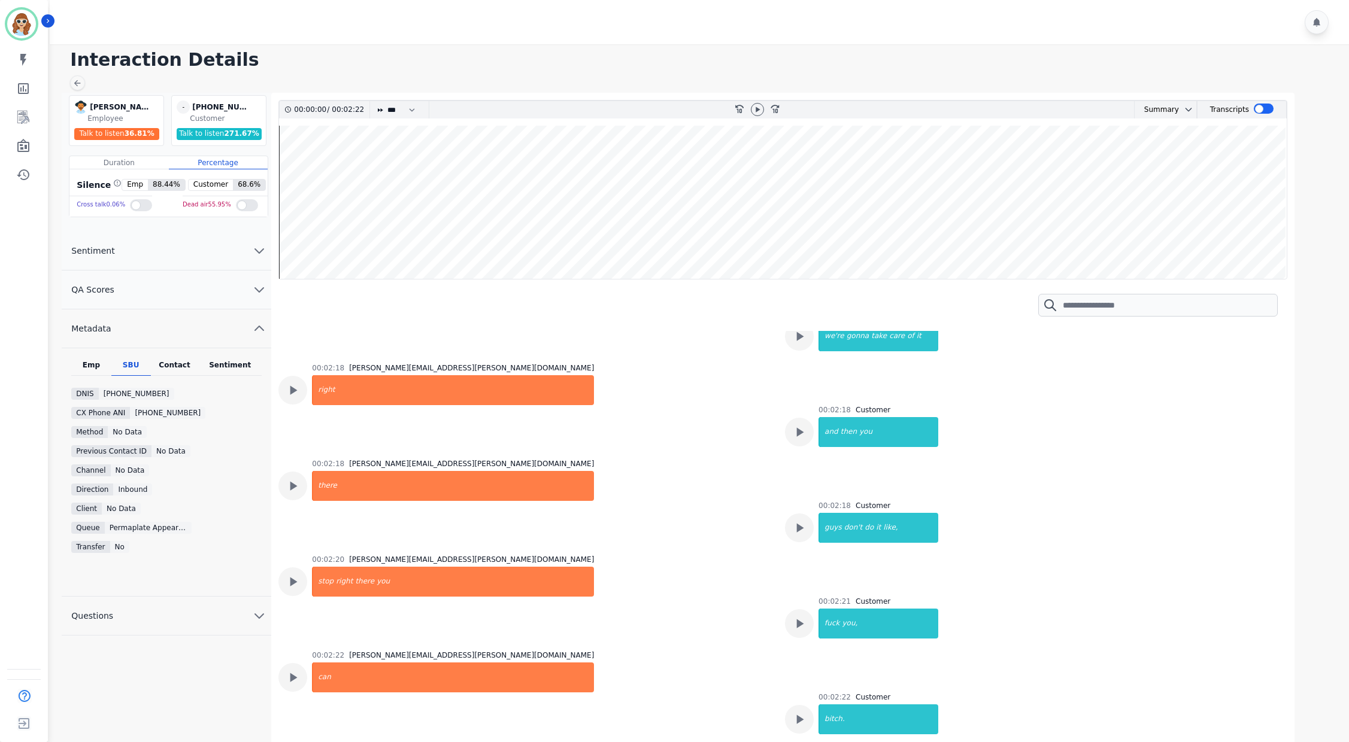
click at [1064, 22] on div at bounding box center [701, 22] width 1303 height 44
click at [178, 362] on div "Contact" at bounding box center [175, 368] width 48 height 16
click at [1218, 443] on div "00:02:18 Customer guys don't do it like," at bounding box center [1031, 526] width 492 height 51
click at [23, 115] on icon "Sidebar" at bounding box center [23, 117] width 14 height 14
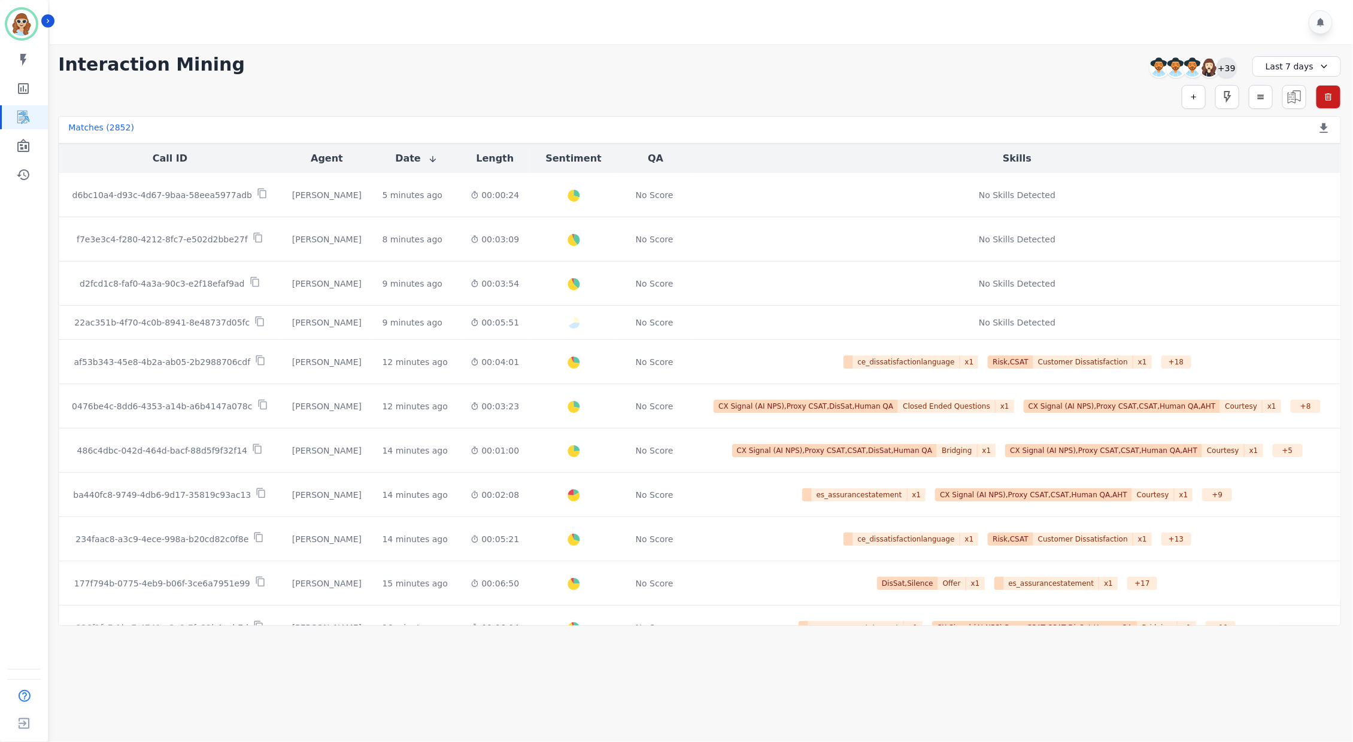
click at [1225, 65] on div "+39" at bounding box center [1227, 67] width 20 height 20
click at [1169, 282] on div "Apply" at bounding box center [1170, 279] width 43 height 22
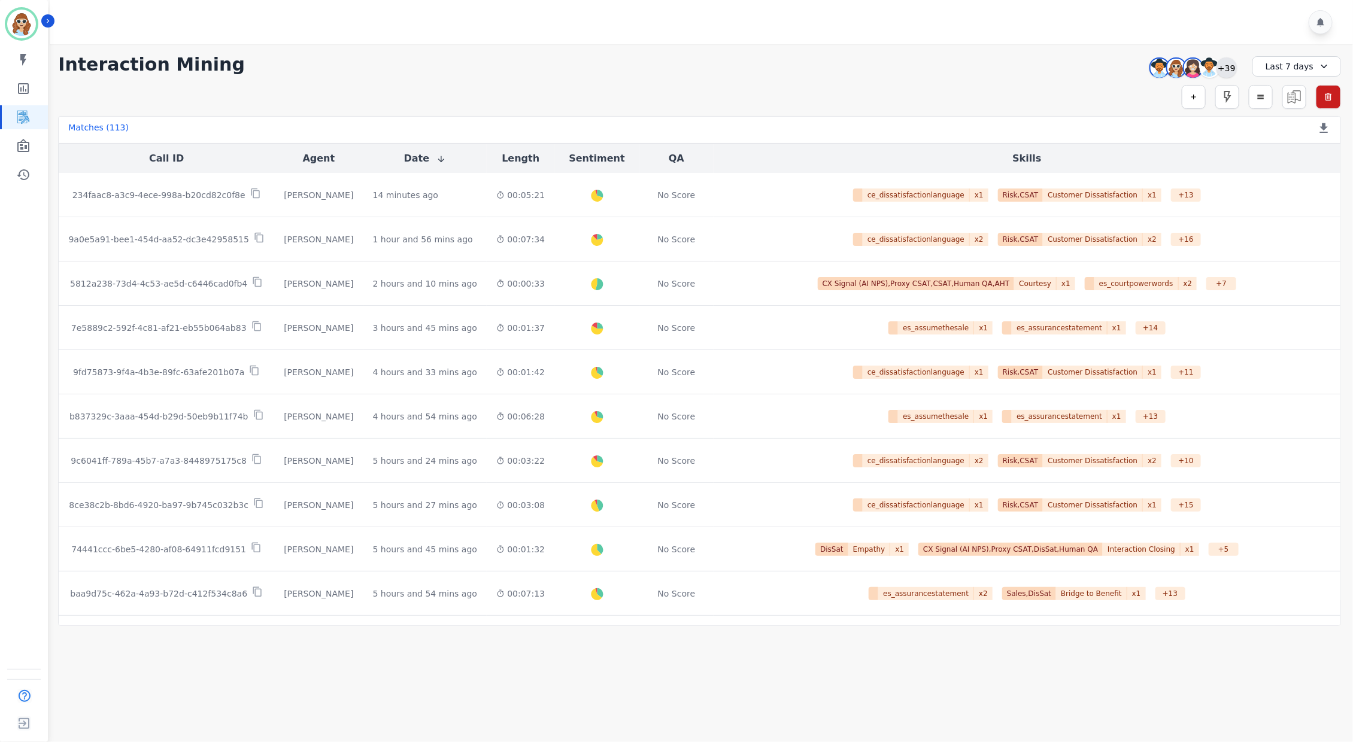
click at [1226, 67] on div "+39" at bounding box center [1227, 67] width 20 height 20
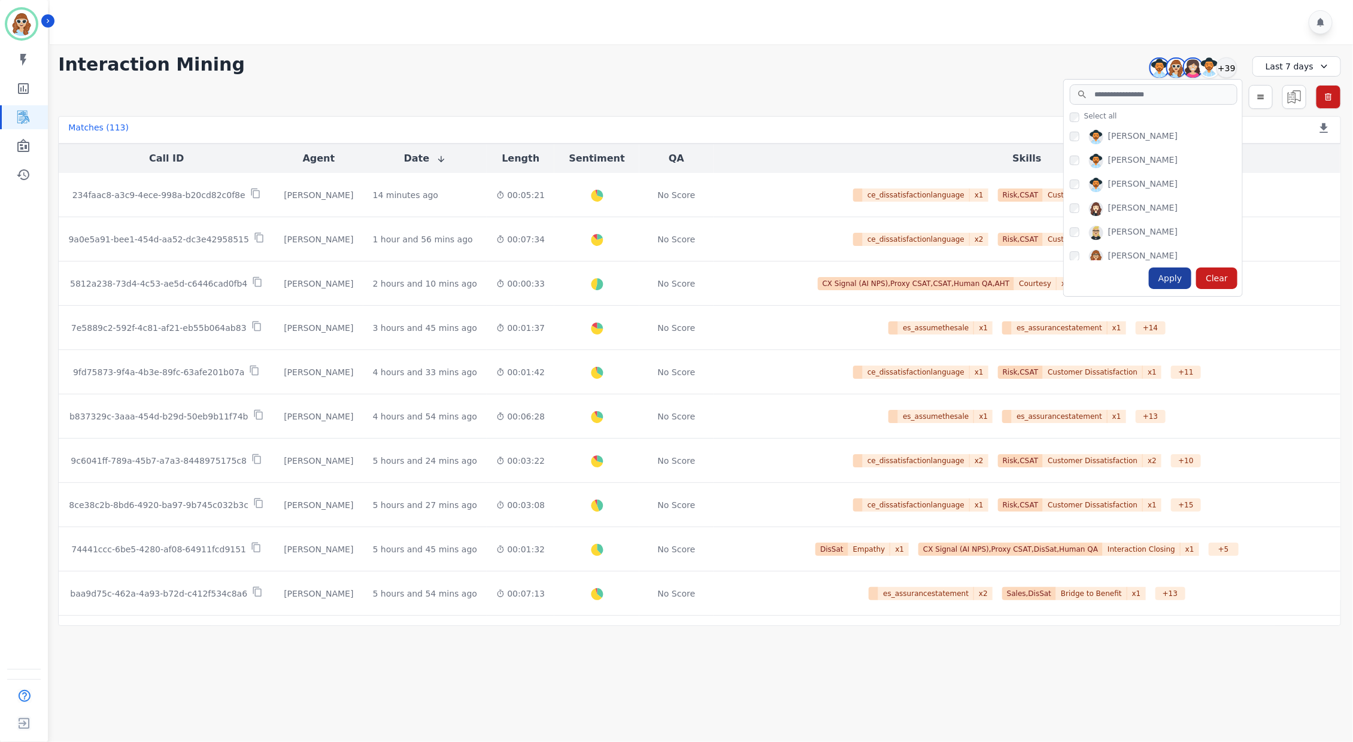
click at [1172, 277] on div "Apply" at bounding box center [1170, 279] width 43 height 22
